Goal: Task Accomplishment & Management: Manage account settings

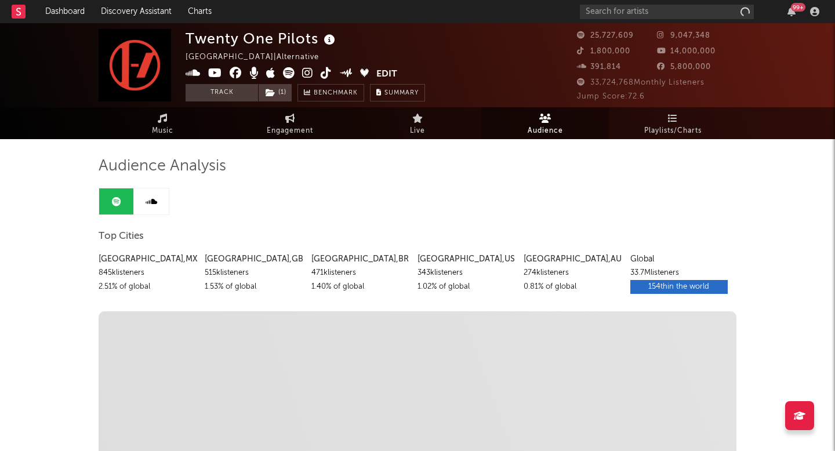
click at [387, 72] on button "Edit" at bounding box center [386, 74] width 21 height 14
click at [198, 28] on div "× Update Accounts Add, remove, or edit links to accounts, then click 'Update' a…" at bounding box center [417, 225] width 835 height 451
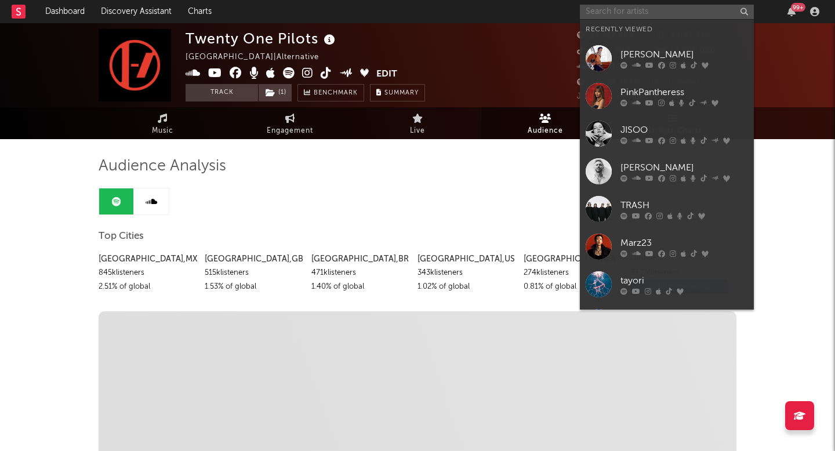
click at [656, 8] on input "text" at bounding box center [667, 12] width 174 height 14
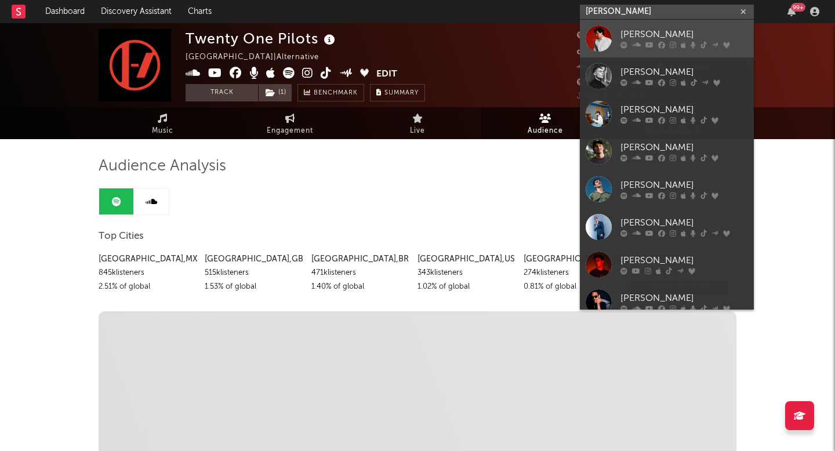
type input "[PERSON_NAME]"
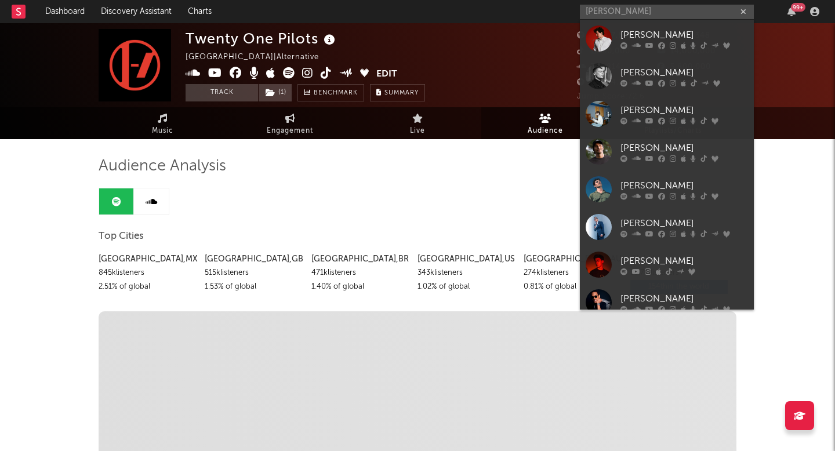
click at [642, 39] on div "[PERSON_NAME]" at bounding box center [684, 35] width 128 height 14
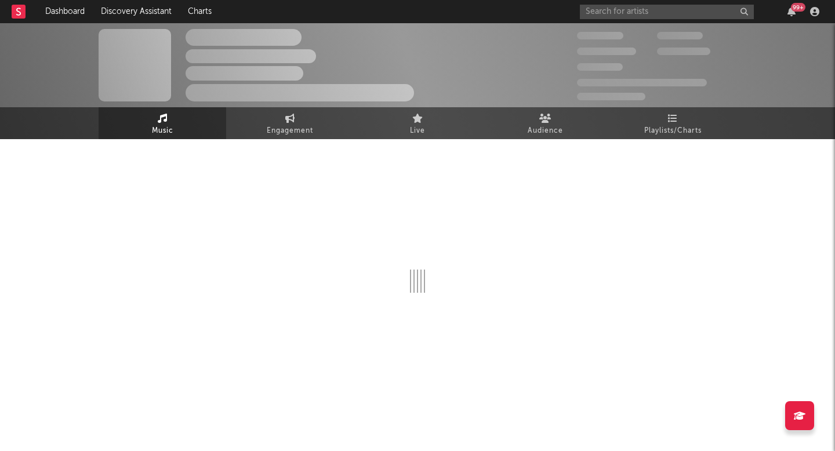
select select "6m"
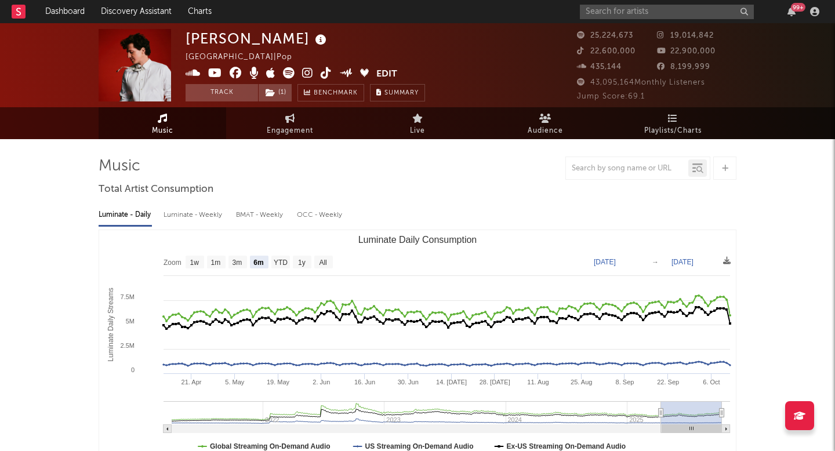
click at [391, 71] on button "Edit" at bounding box center [386, 74] width 21 height 14
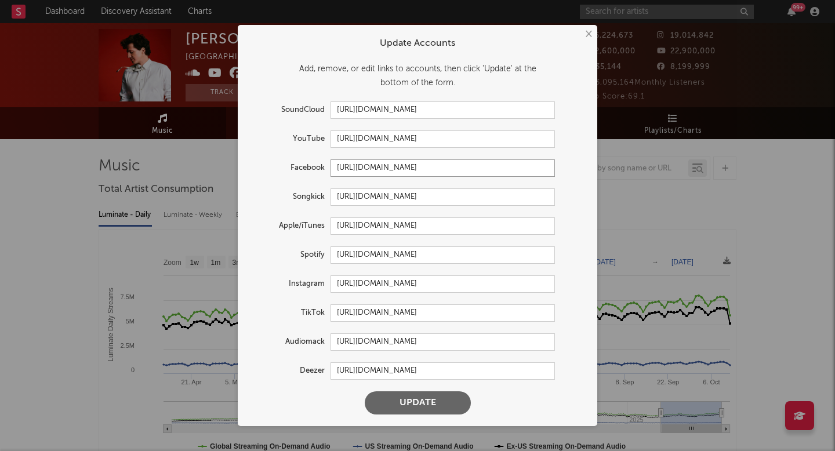
drag, startPoint x: 488, startPoint y: 167, endPoint x: 335, endPoint y: 169, distance: 153.7
click at [335, 169] on input "[URL][DOMAIN_NAME]" at bounding box center [443, 167] width 224 height 17
drag, startPoint x: 502, startPoint y: 284, endPoint x: 328, endPoint y: 286, distance: 173.4
click at [329, 286] on div "Instagram [URL][DOMAIN_NAME]" at bounding box center [402, 283] width 306 height 17
drag, startPoint x: 334, startPoint y: 313, endPoint x: 554, endPoint y: 312, distance: 220.3
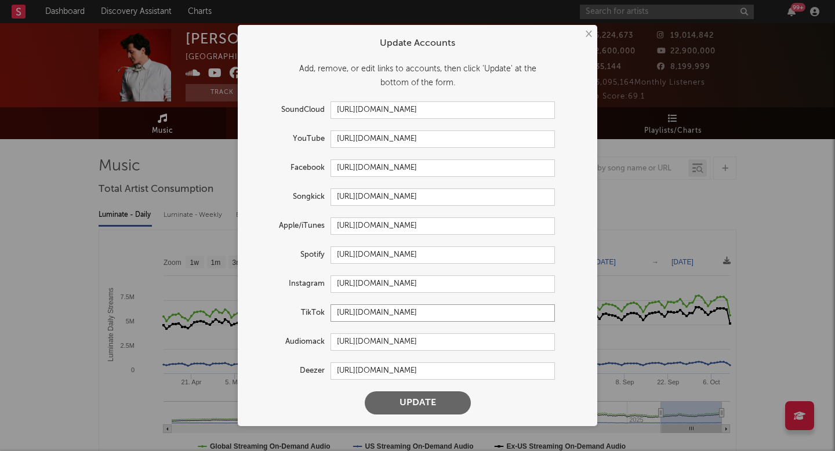
click at [554, 312] on input "[URL][DOMAIN_NAME]" at bounding box center [443, 312] width 224 height 17
click at [584, 34] on button "×" at bounding box center [588, 34] width 13 height 13
